Goal: Find specific fact: Find specific fact

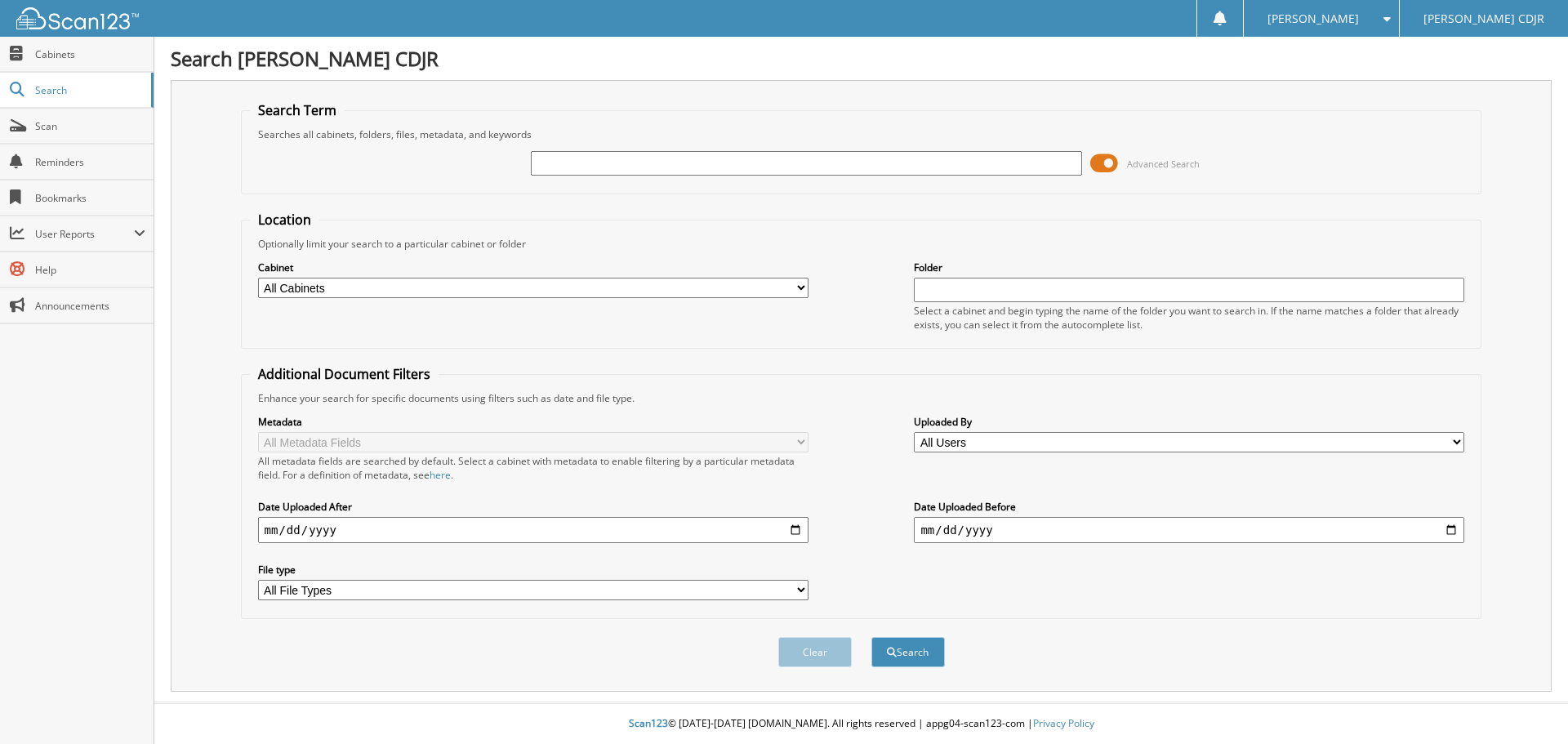
click at [554, 156] on input "text" at bounding box center [806, 163] width 550 height 24
type input "6198319"
click at [871, 636] on button "Search" at bounding box center [908, 652] width 73 height 30
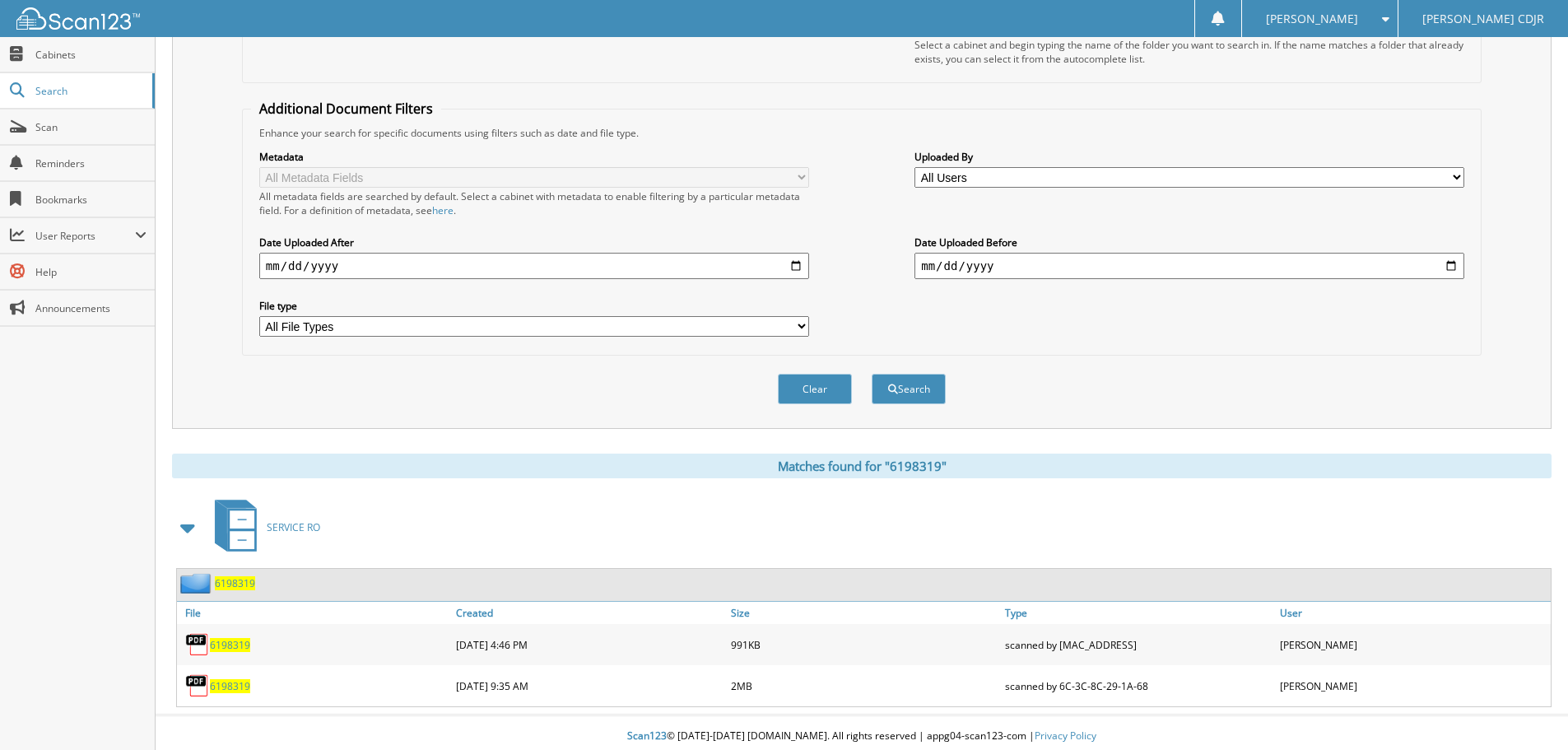
scroll to position [275, 0]
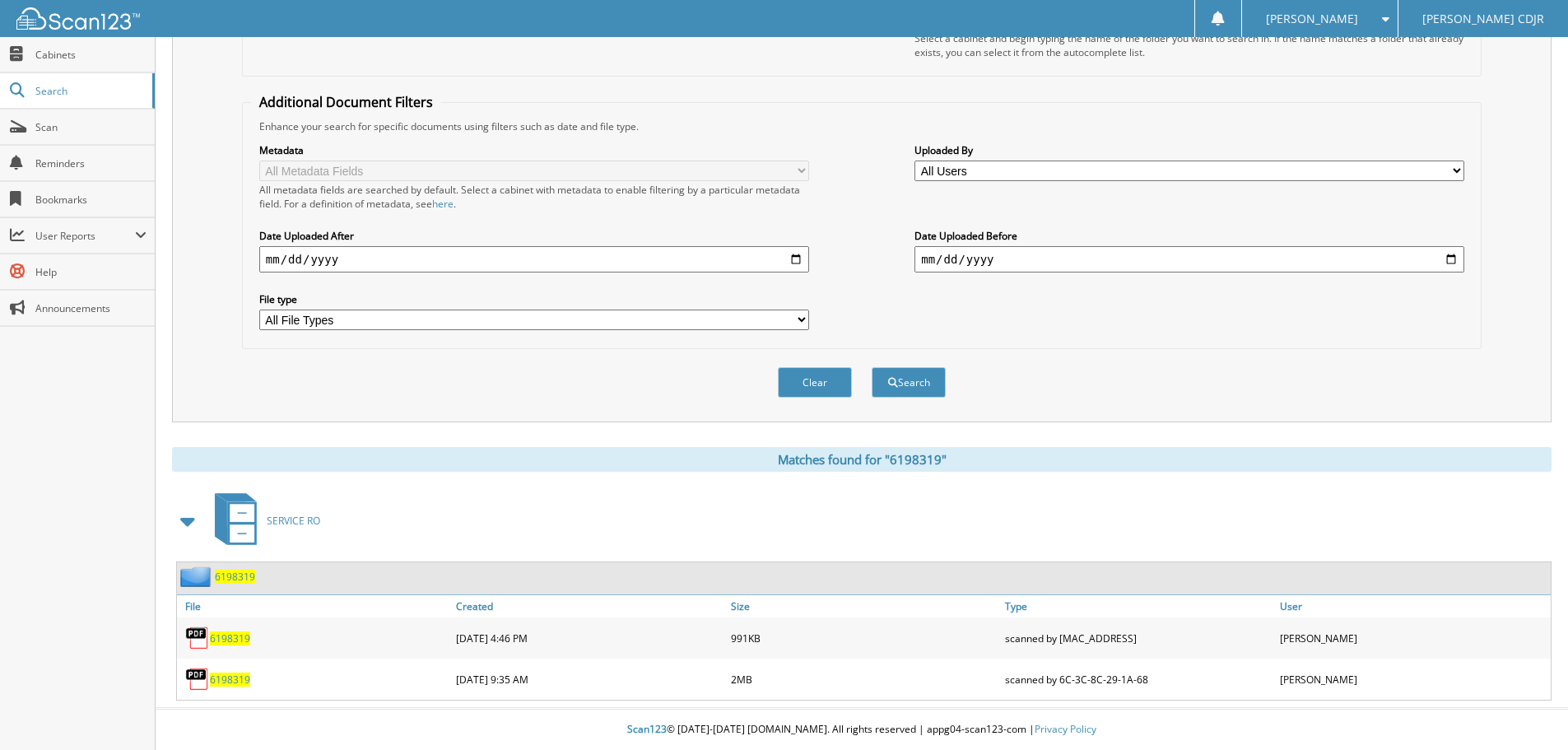
click at [211, 632] on span "6198319" at bounding box center [231, 638] width 41 height 14
